Goal: Navigation & Orientation: Find specific page/section

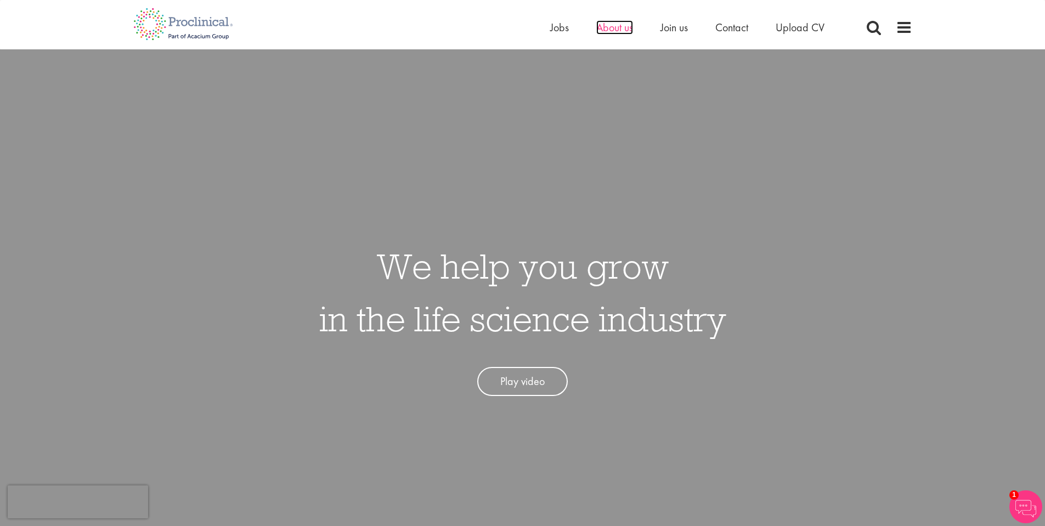
click at [609, 29] on span "About us" at bounding box center [614, 27] width 37 height 14
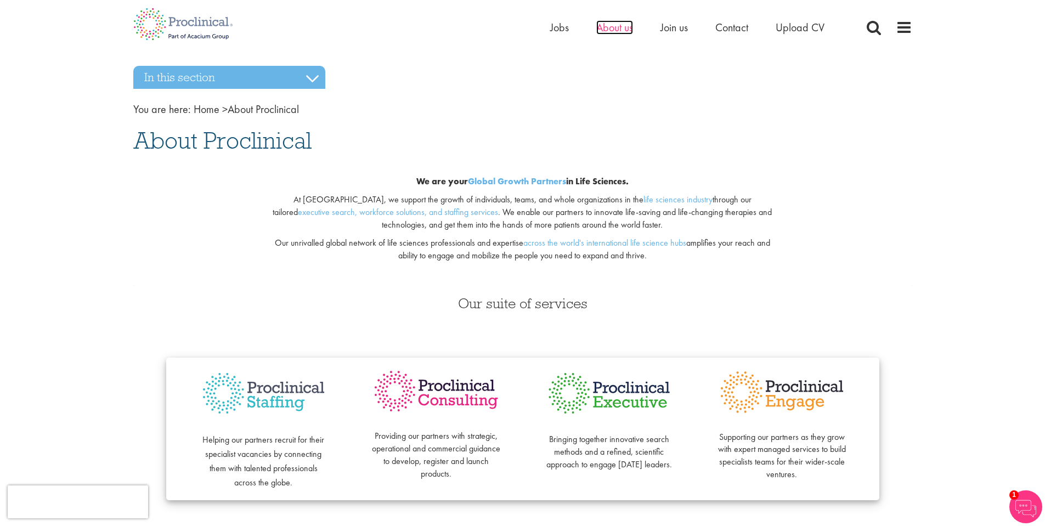
click at [611, 27] on span "About us" at bounding box center [614, 27] width 37 height 14
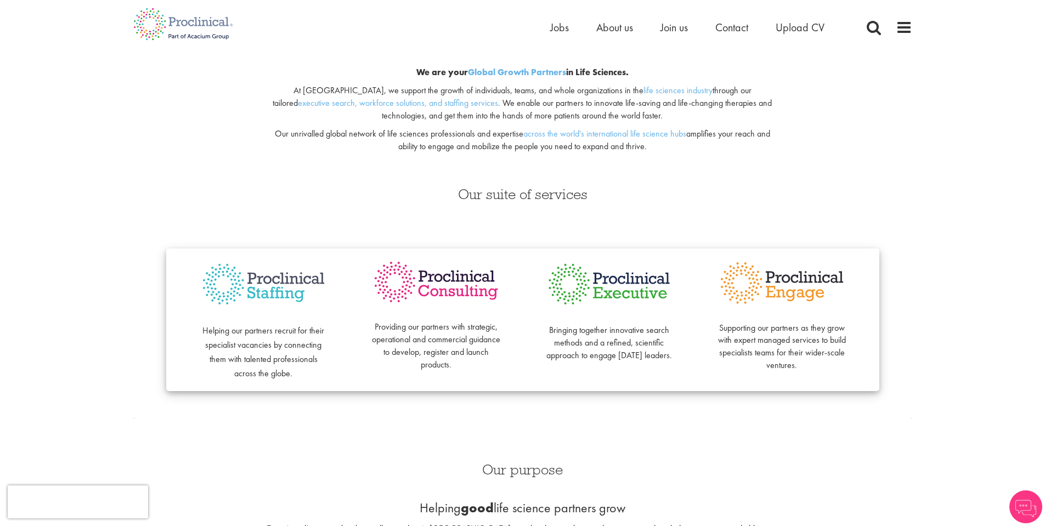
scroll to position [110, 0]
click at [245, 283] on img at bounding box center [263, 284] width 129 height 50
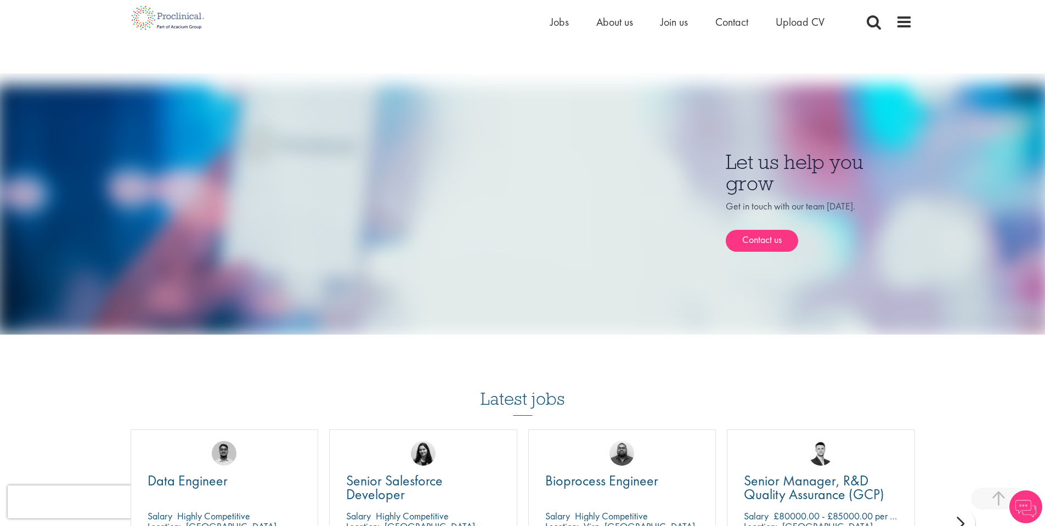
scroll to position [333, 0]
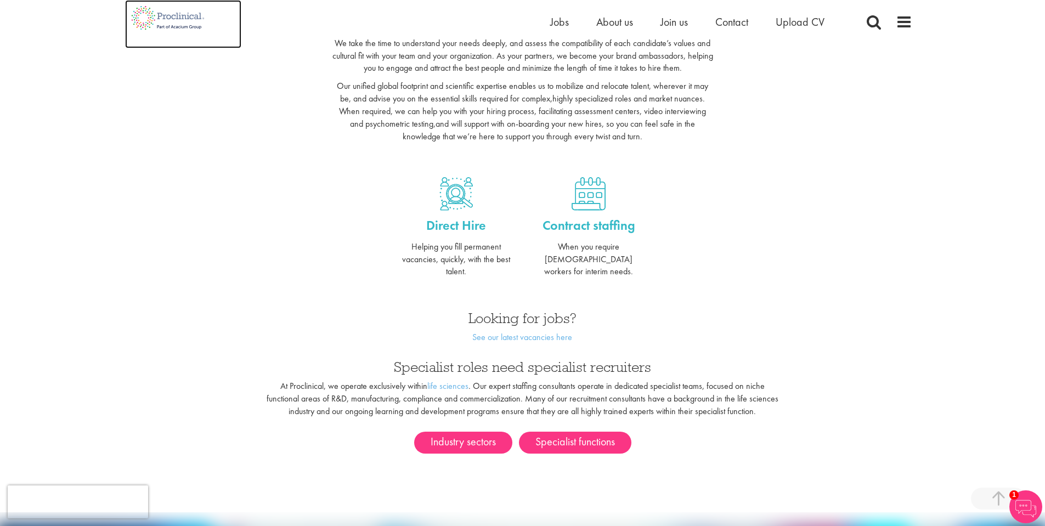
click at [183, 9] on img at bounding box center [168, 18] width 86 height 36
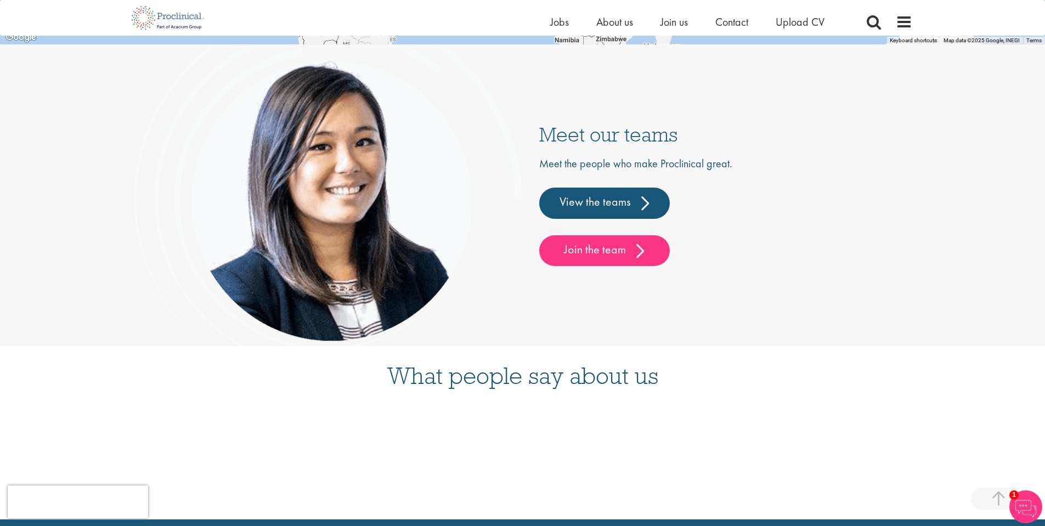
scroll to position [2766, 0]
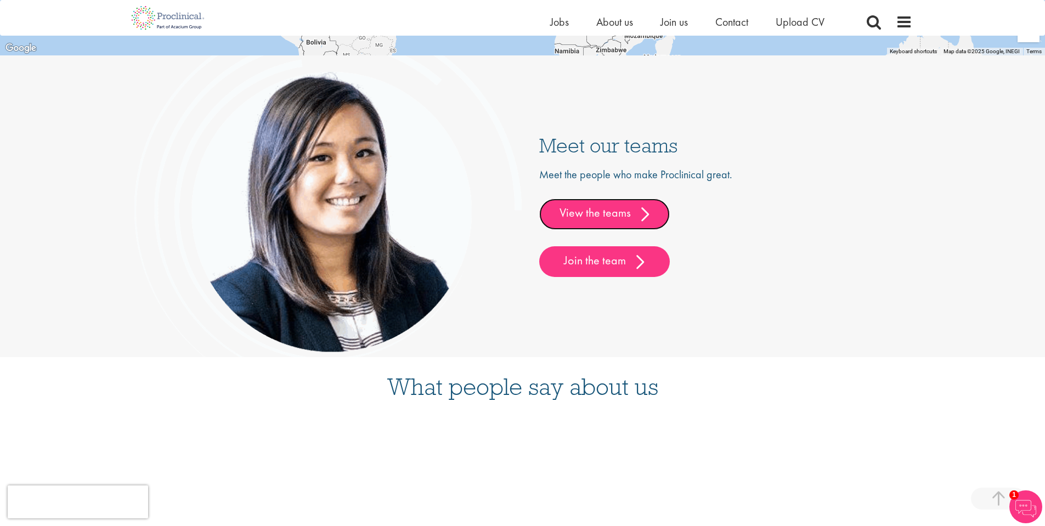
click at [619, 214] on link "View the teams" at bounding box center [604, 213] width 131 height 31
